Goal: Task Accomplishment & Management: Use online tool/utility

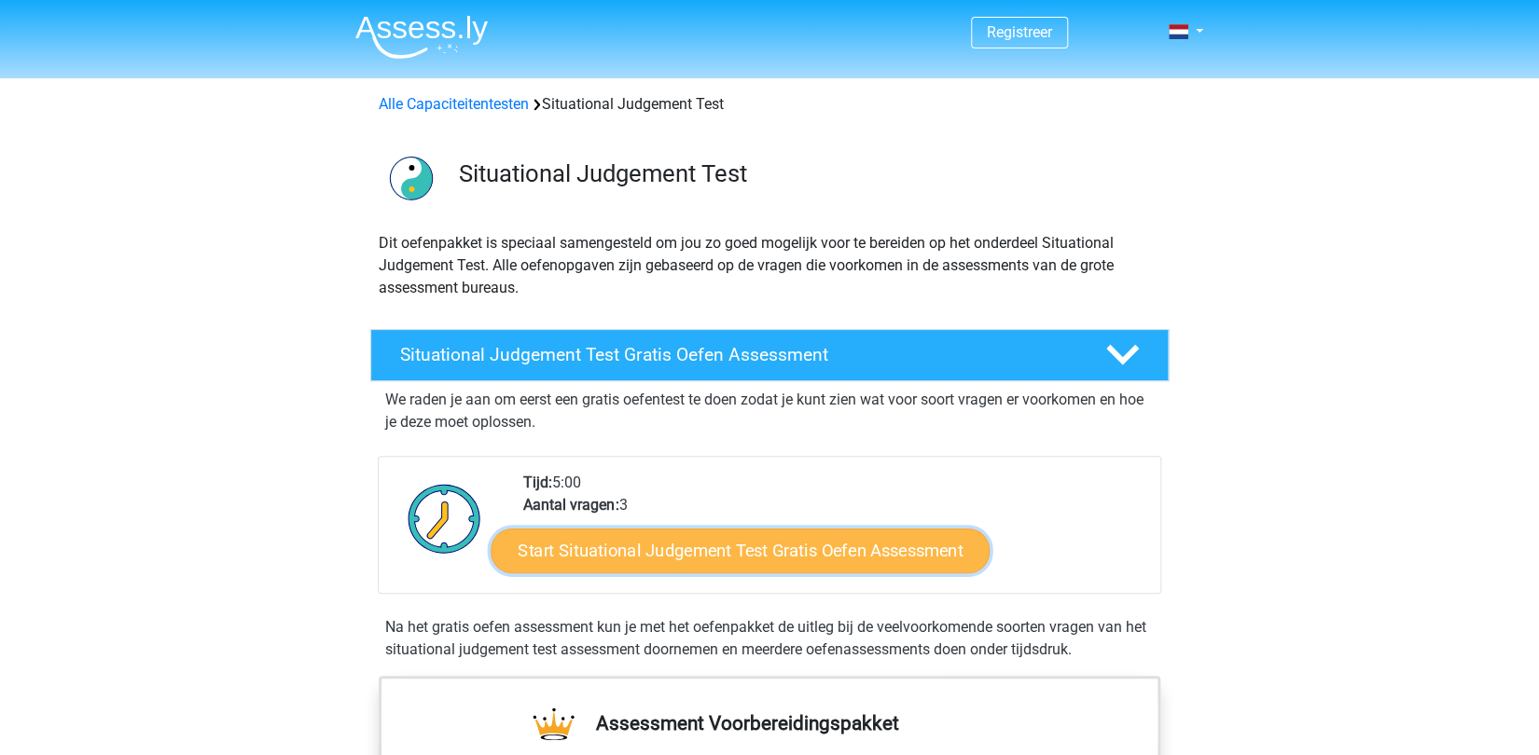
click at [690, 547] on link "Start Situational Judgement Test Gratis Oefen Assessment" at bounding box center [740, 551] width 499 height 45
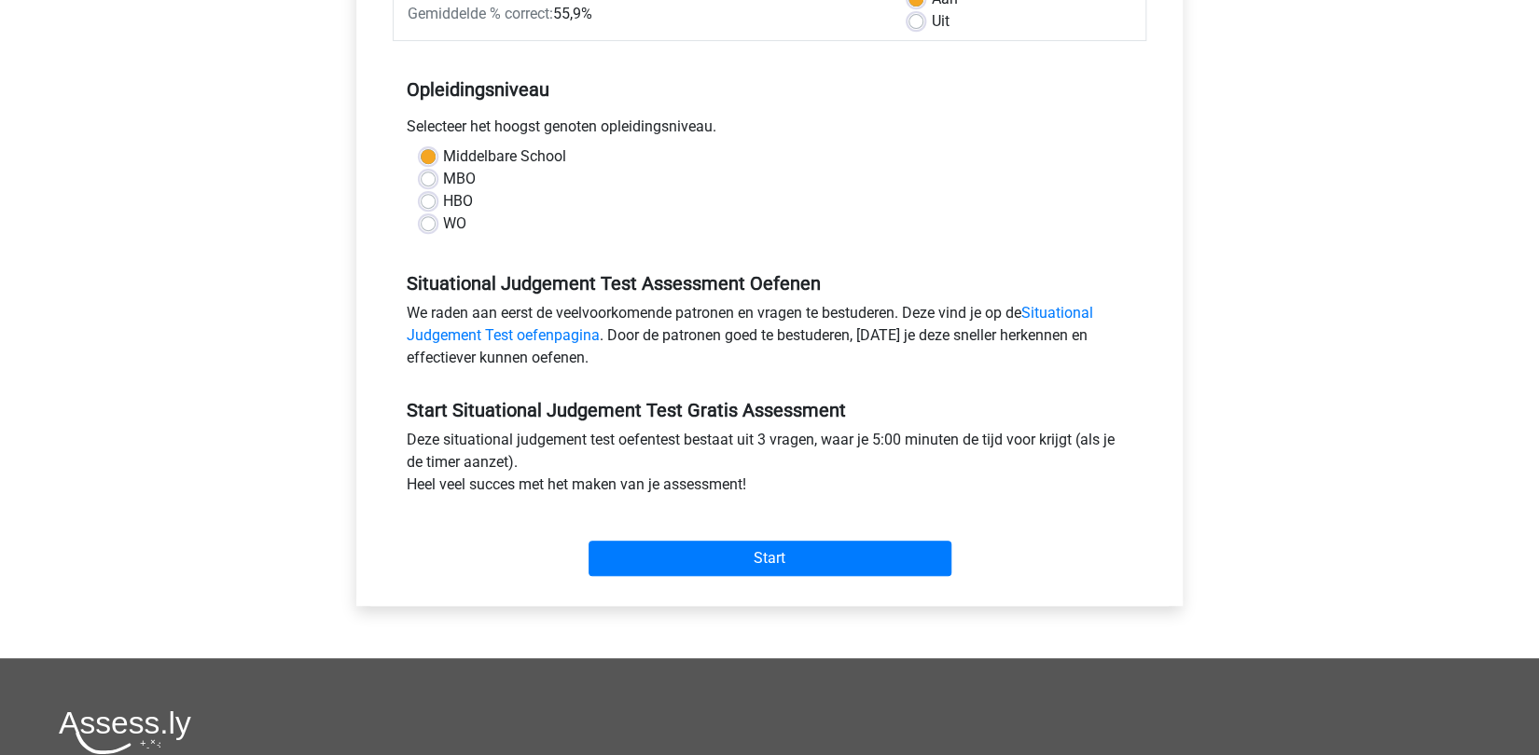
scroll to position [324, 0]
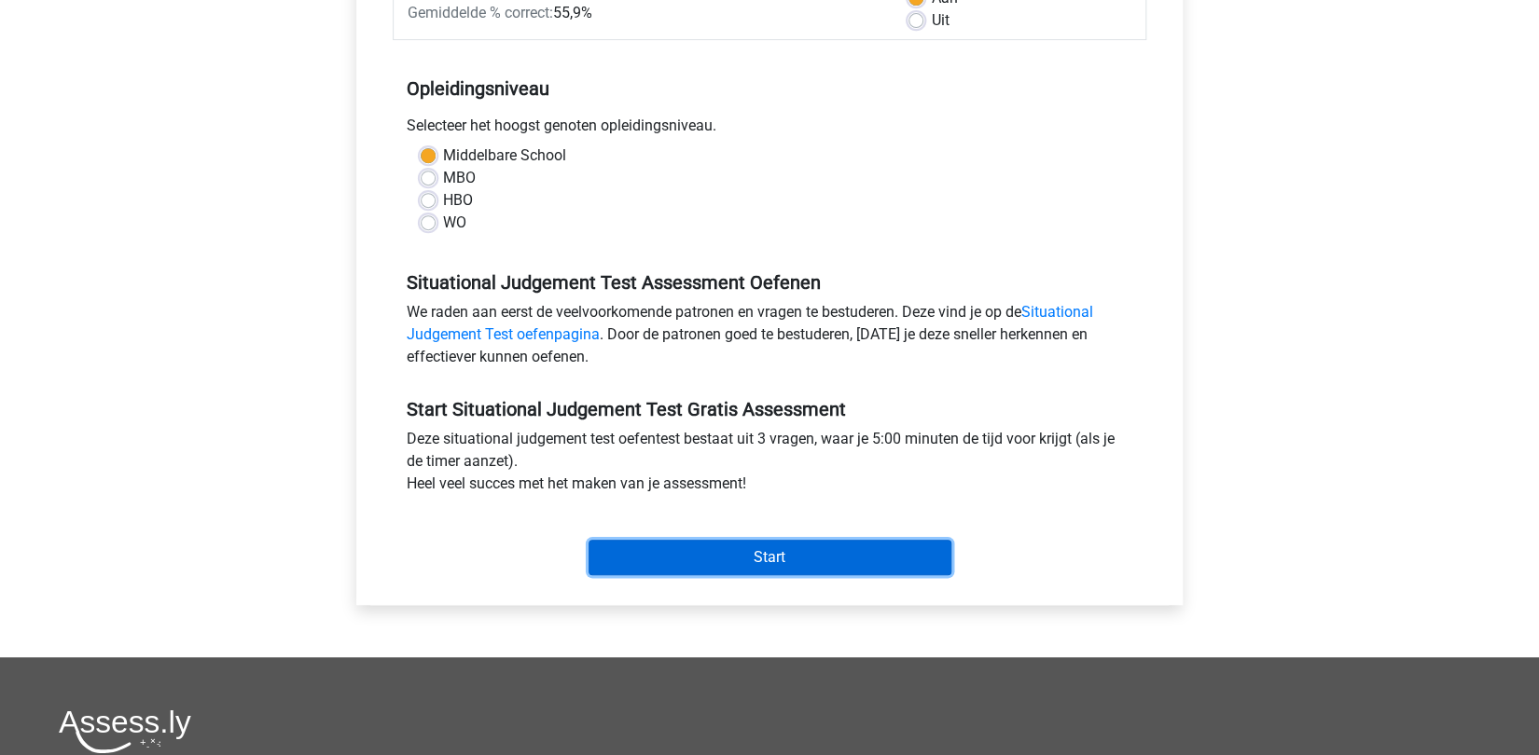
click at [801, 553] on input "Start" at bounding box center [770, 557] width 363 height 35
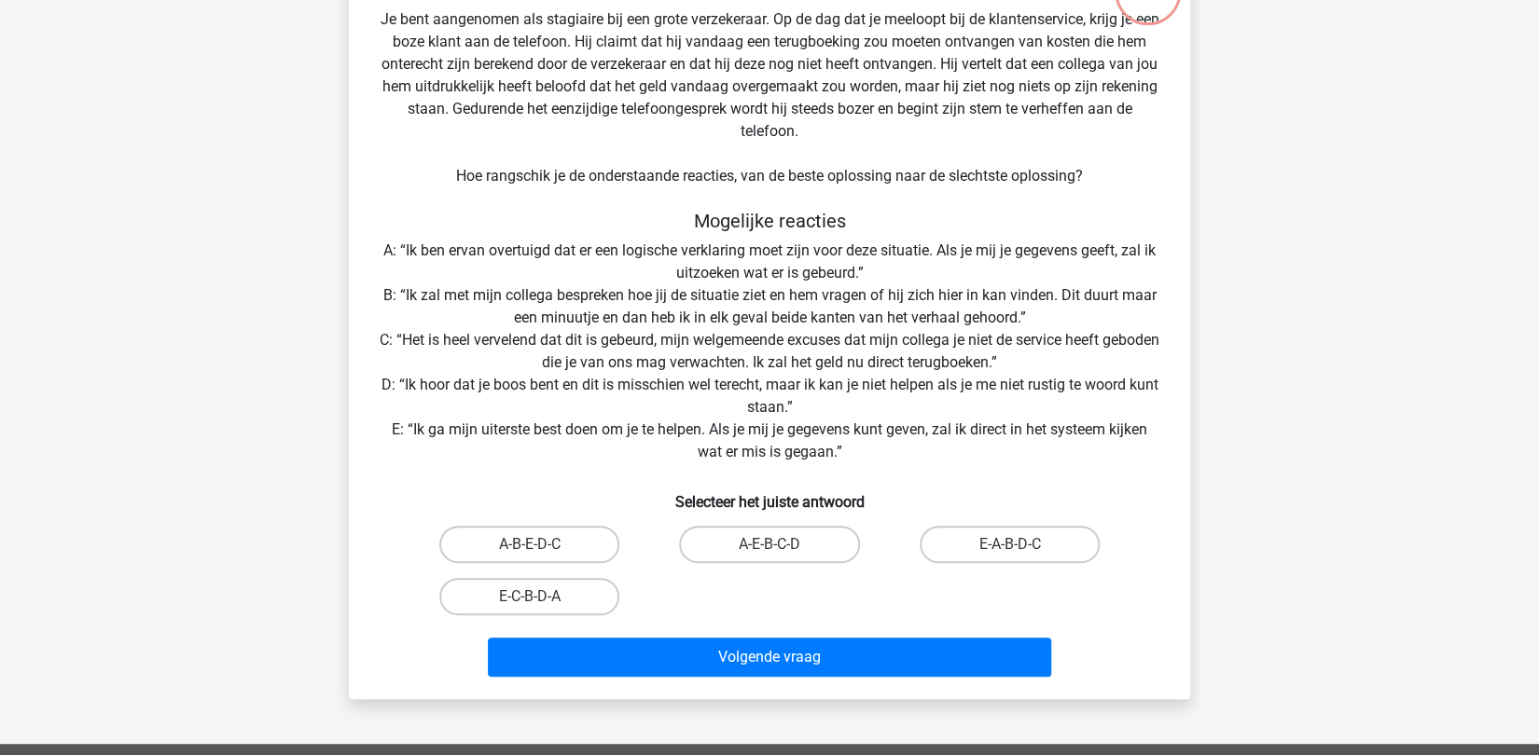
scroll to position [161, 0]
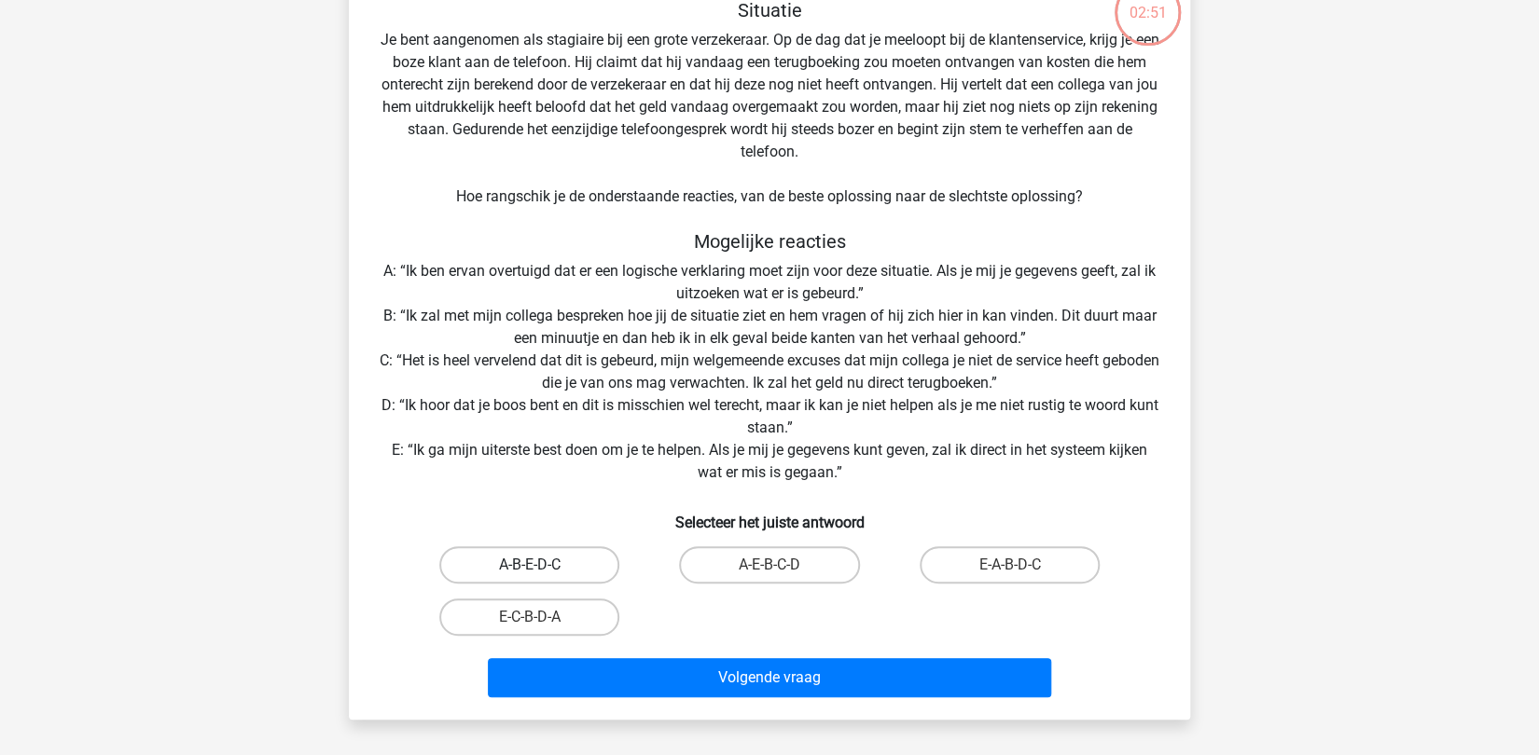
click at [528, 563] on label "A-B-E-D-C" at bounding box center [529, 565] width 180 height 37
click at [530, 565] on input "A-B-E-D-C" at bounding box center [536, 571] width 12 height 12
radio input "true"
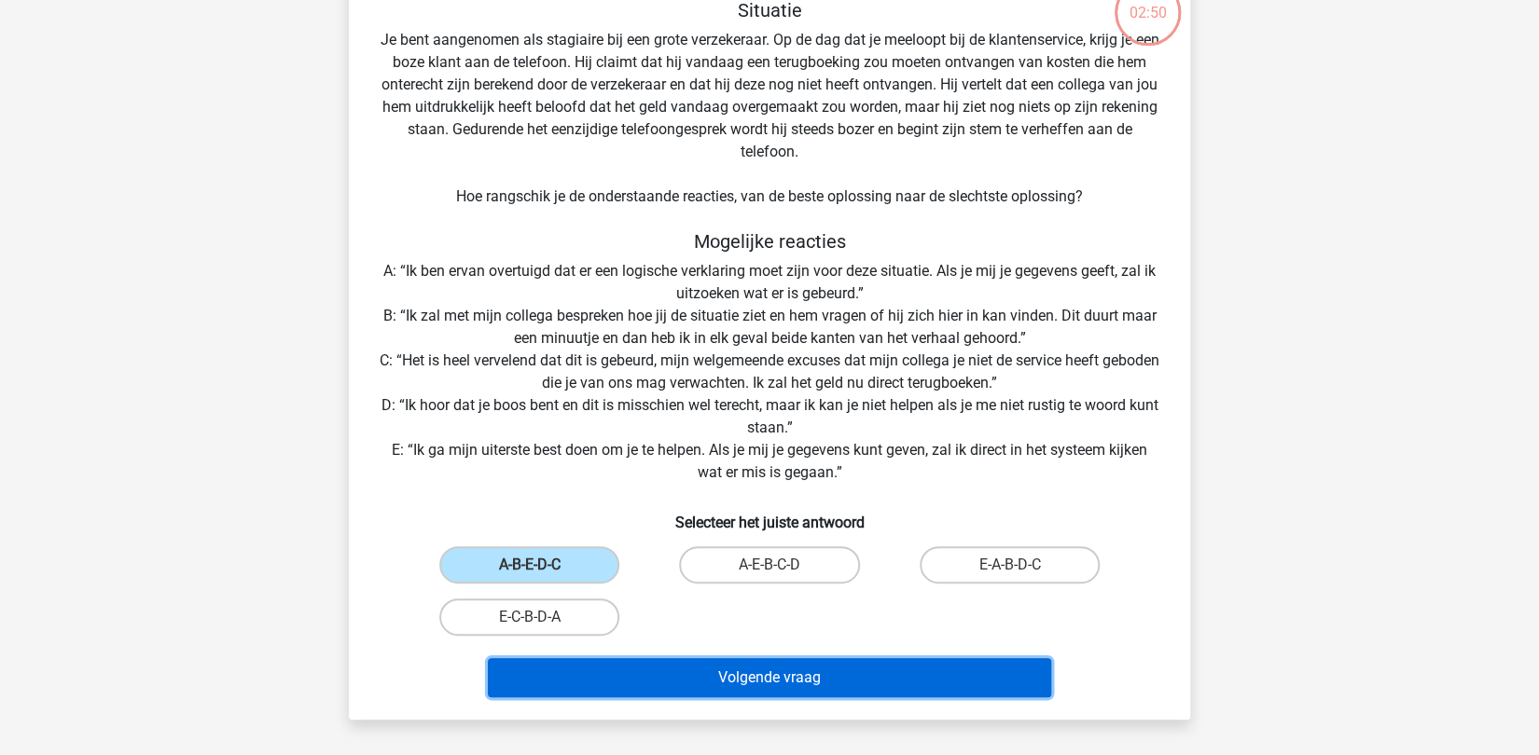
click at [762, 673] on button "Volgende vraag" at bounding box center [770, 677] width 564 height 39
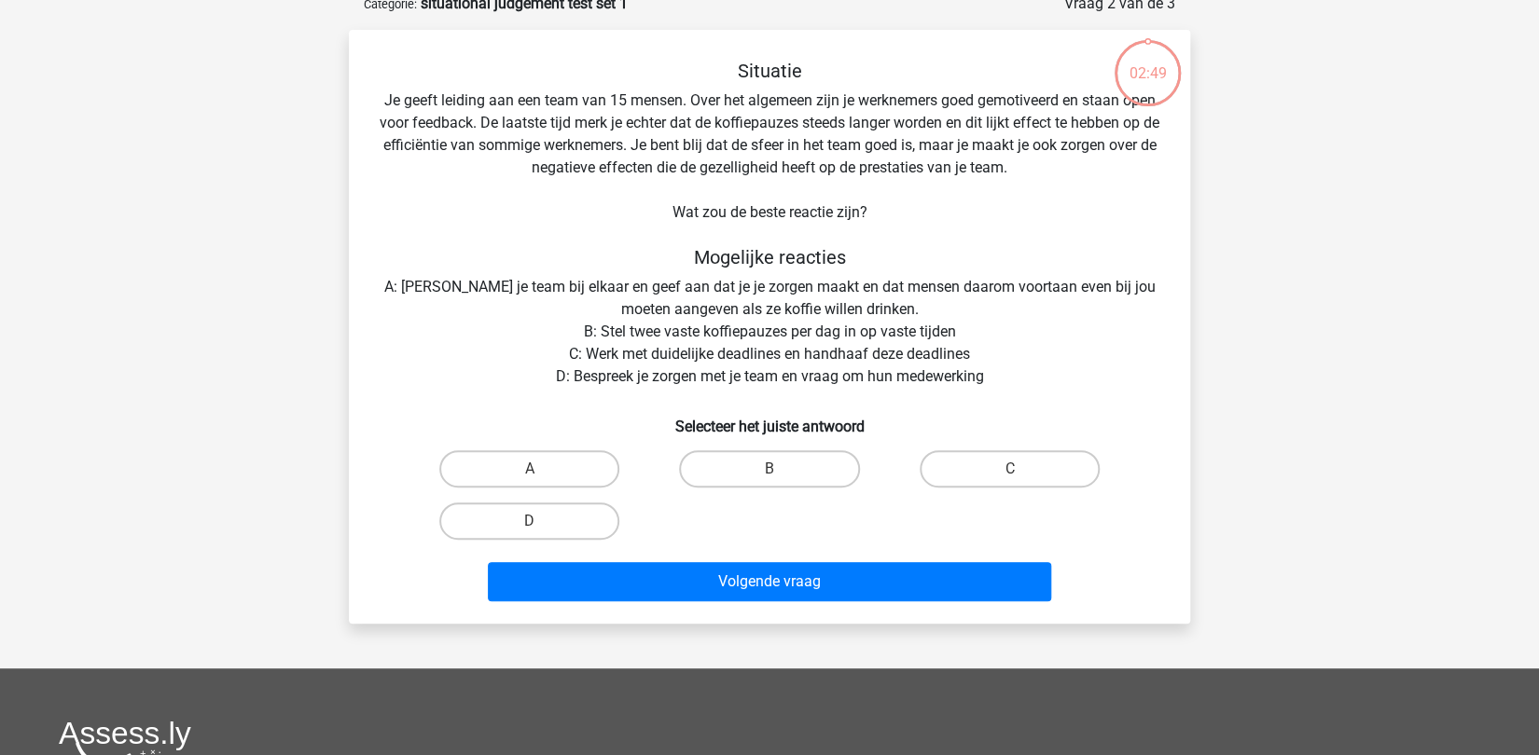
scroll to position [93, 0]
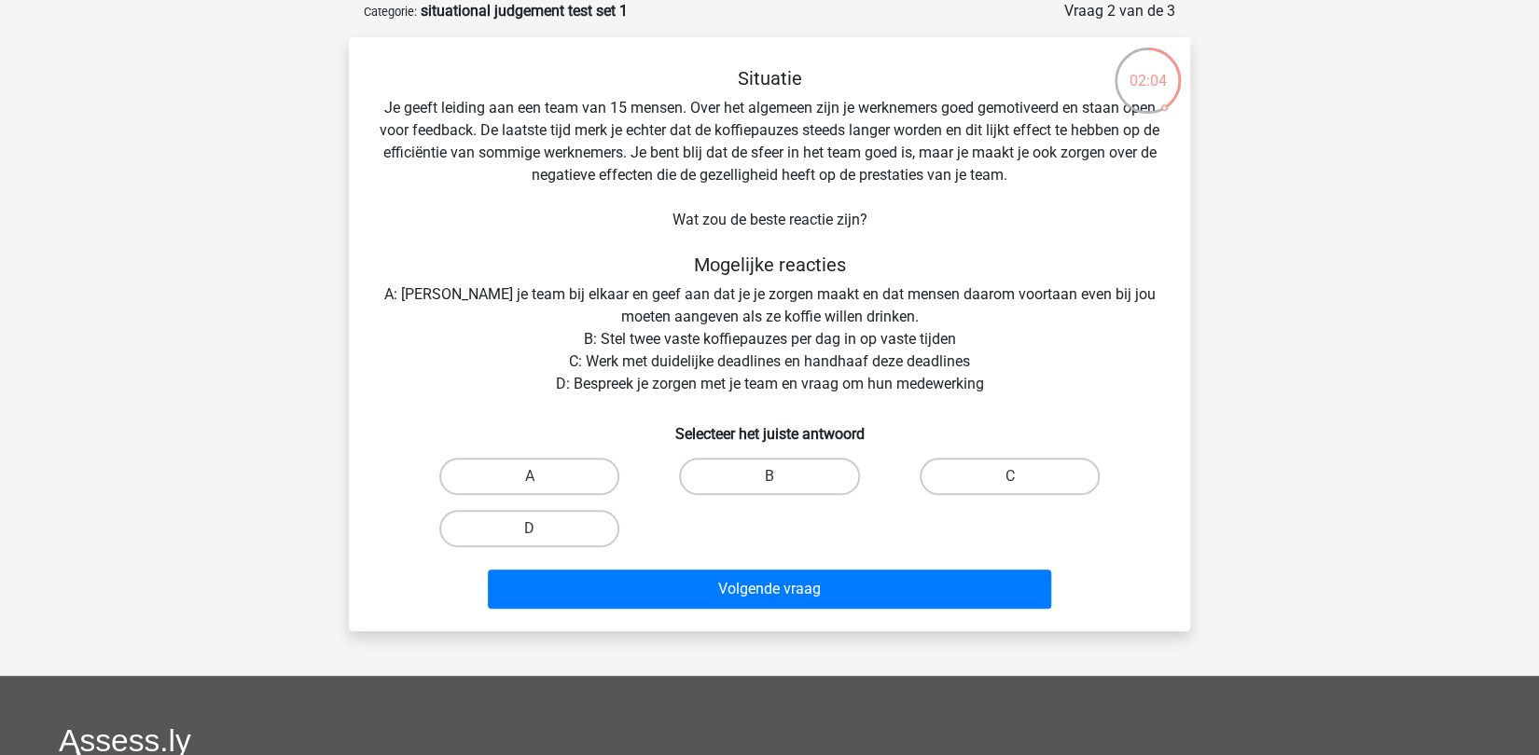
click at [530, 529] on input "D" at bounding box center [536, 535] width 12 height 12
radio input "true"
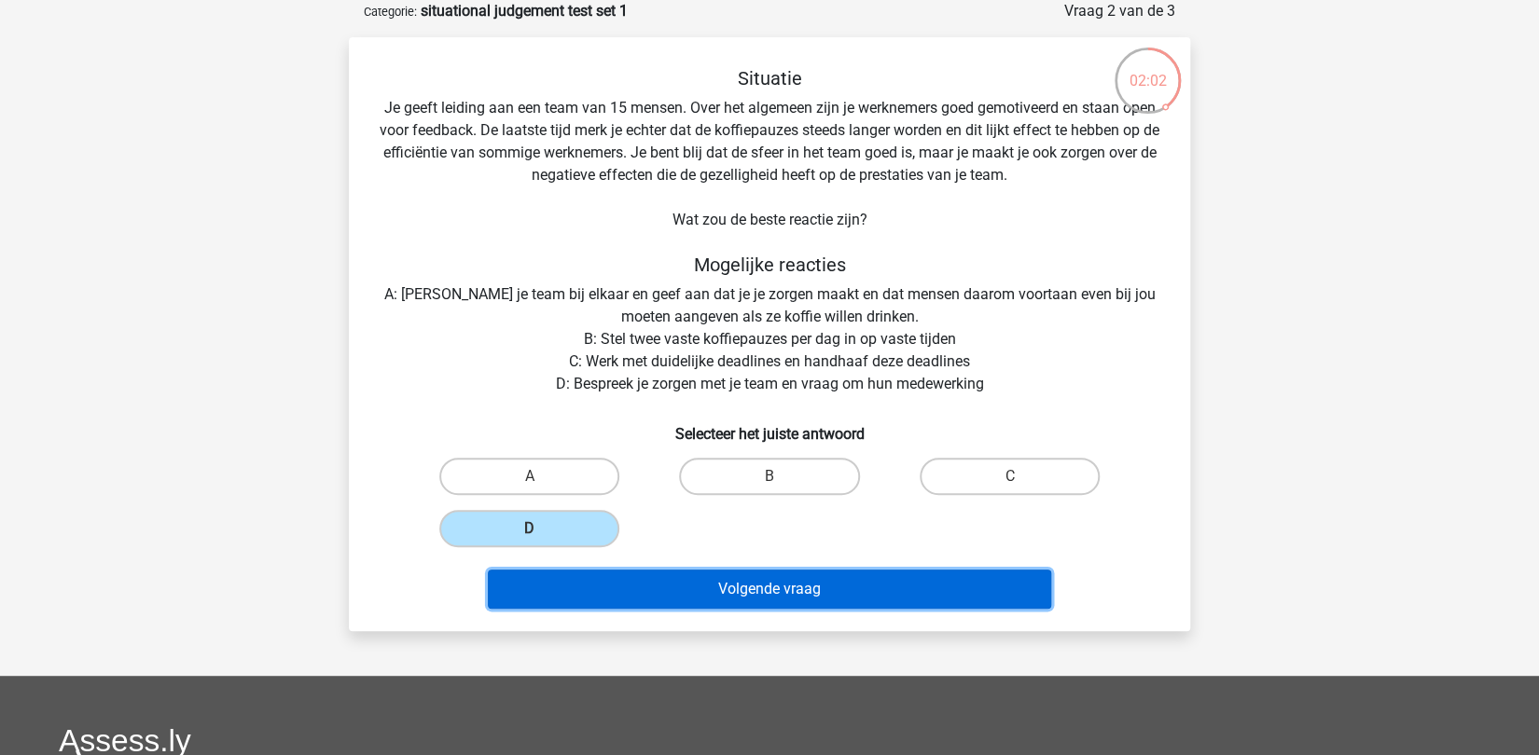
click at [770, 597] on button "Volgende vraag" at bounding box center [770, 589] width 564 height 39
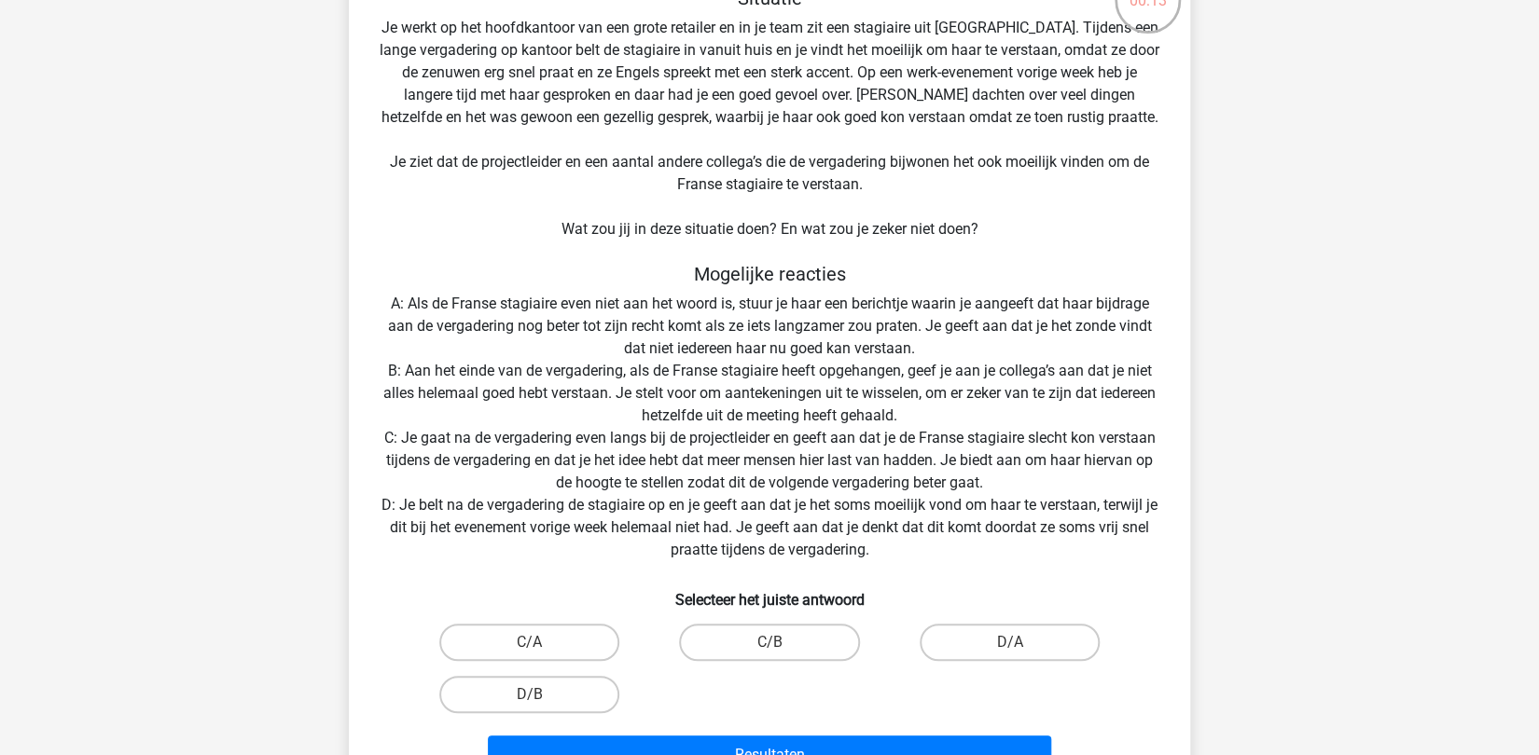
scroll to position [255, 0]
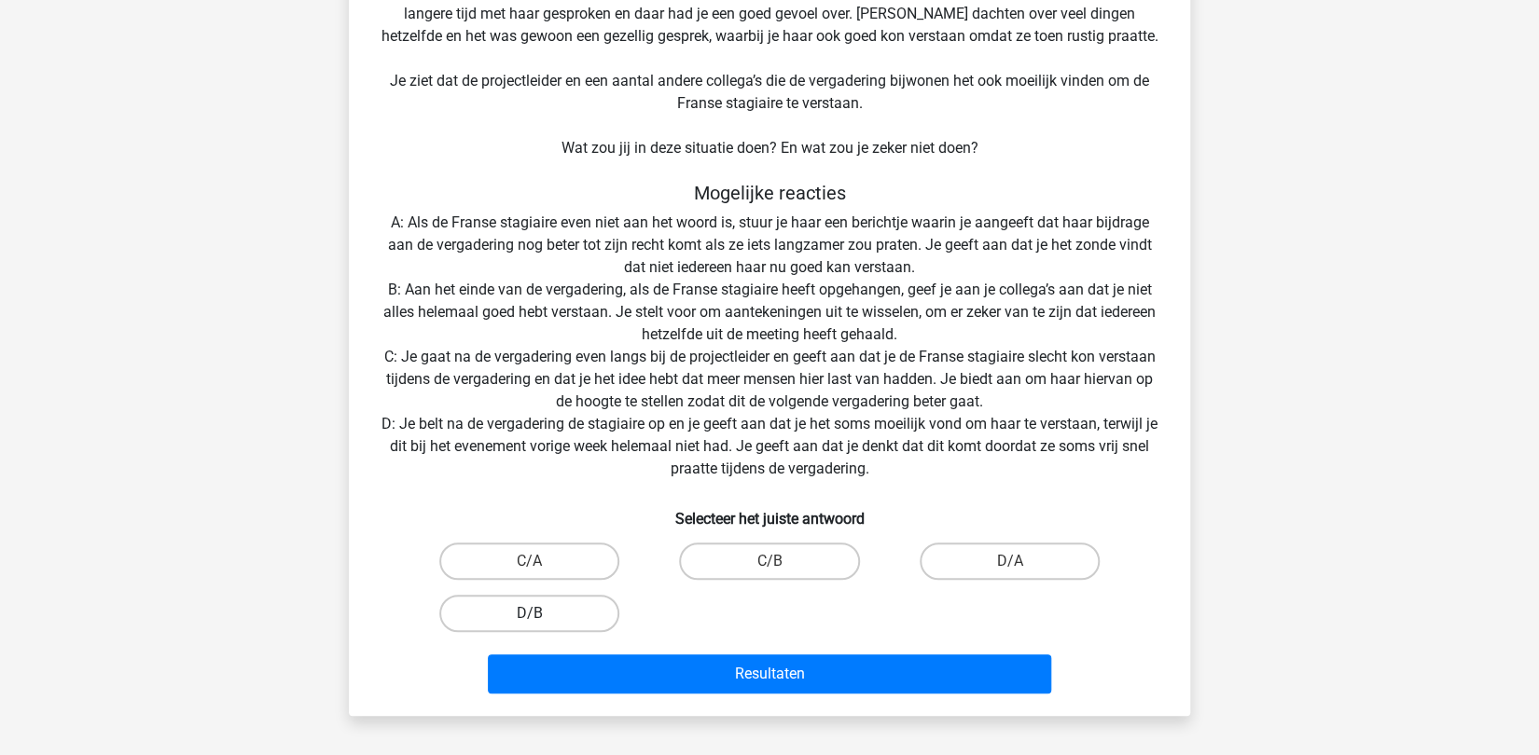
click at [540, 607] on label "D/B" at bounding box center [529, 613] width 180 height 37
click at [540, 614] on input "D/B" at bounding box center [536, 620] width 12 height 12
radio input "true"
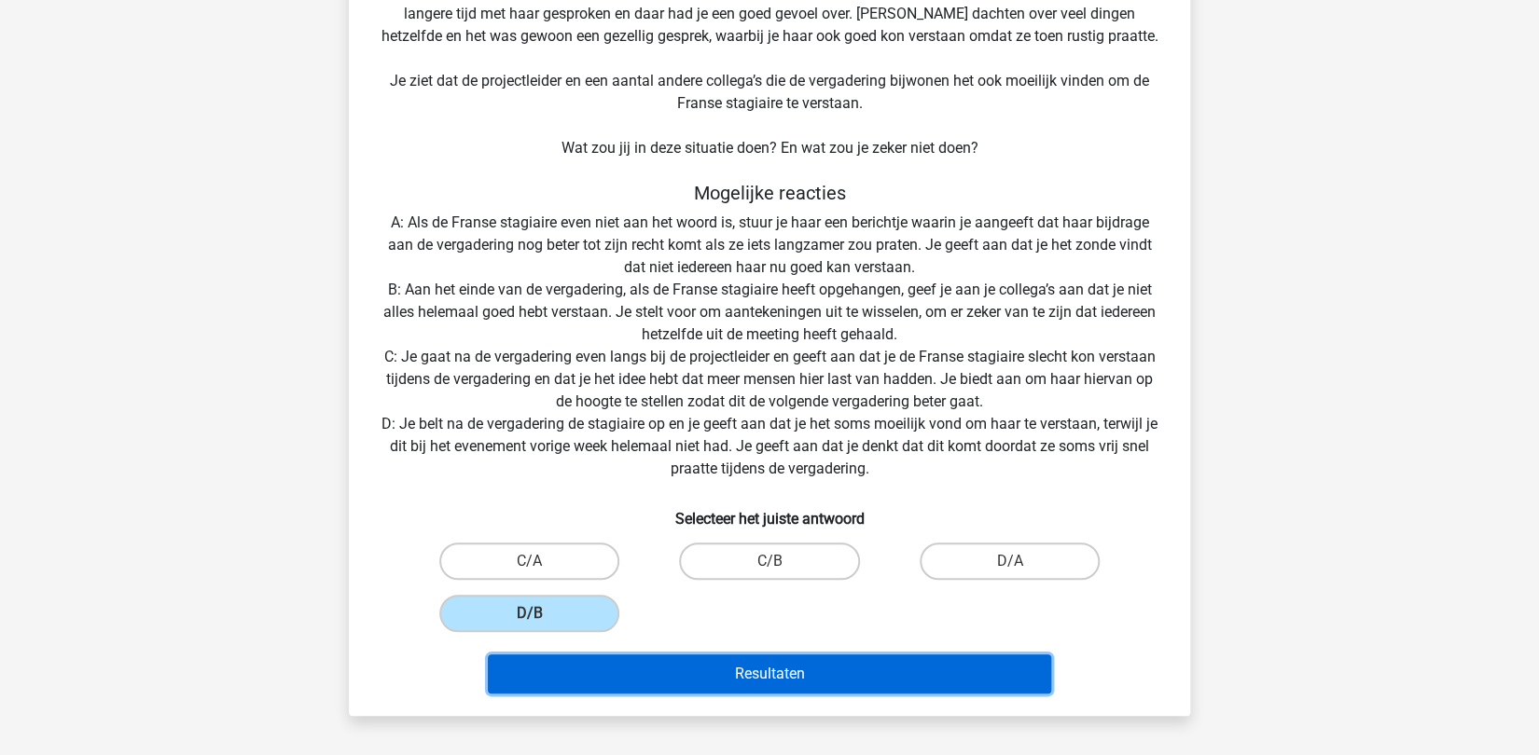
click at [721, 673] on button "Resultaten" at bounding box center [770, 674] width 564 height 39
